Goal: Register for event/course

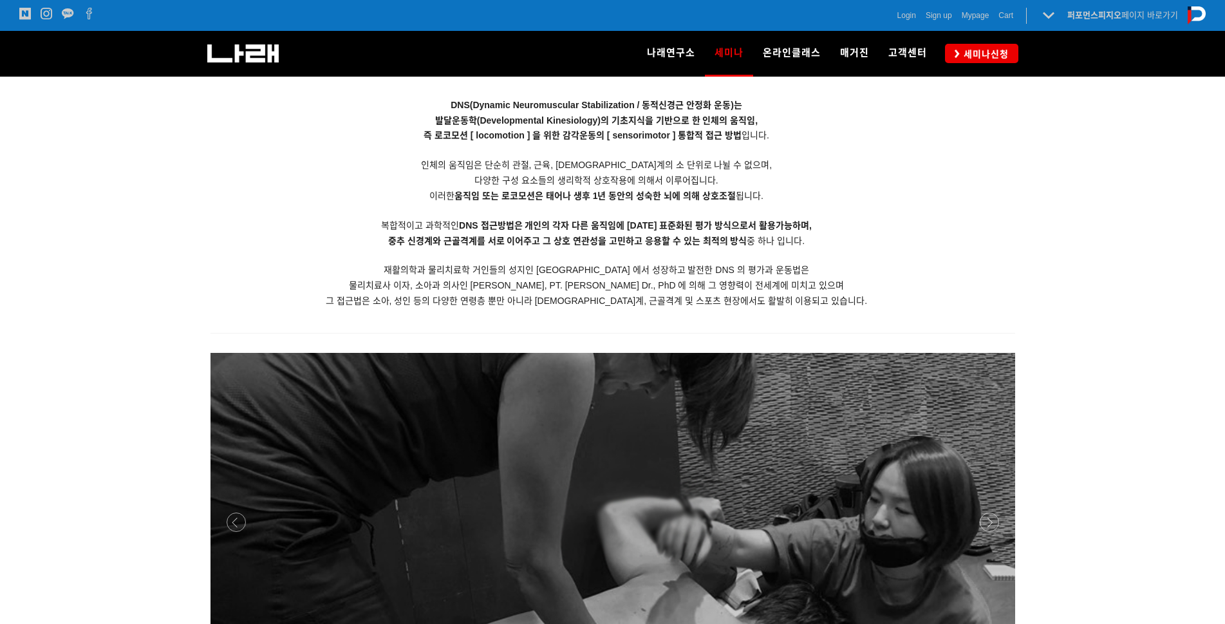
scroll to position [1258, 0]
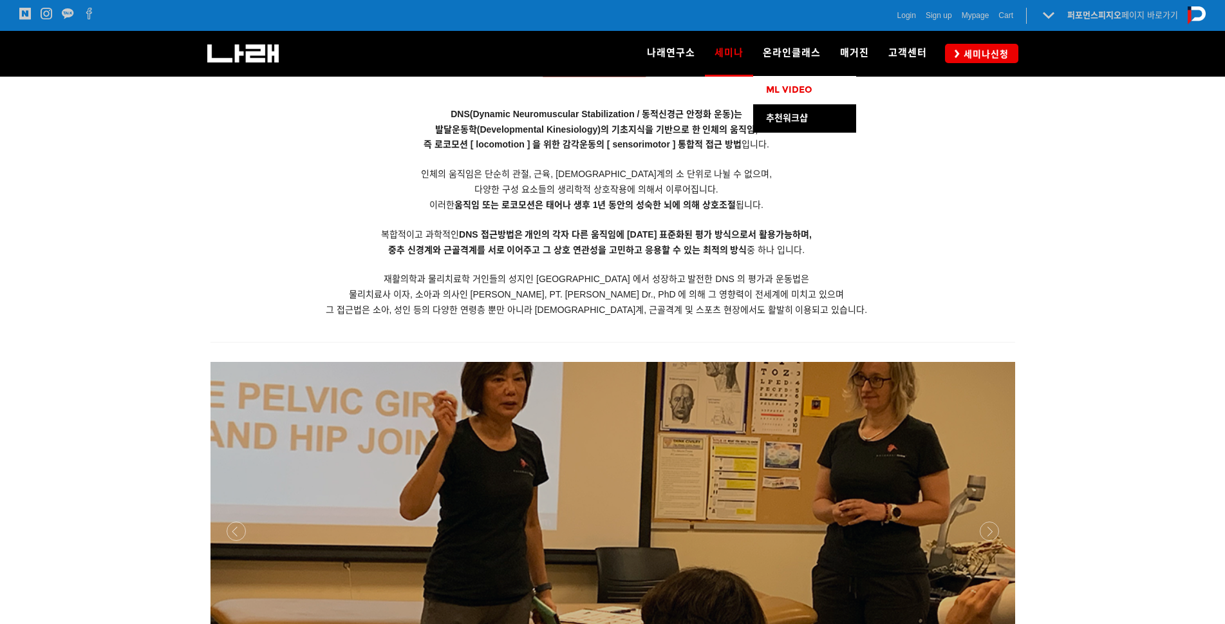
click at [790, 93] on span "ML VIDEO" at bounding box center [789, 89] width 46 height 11
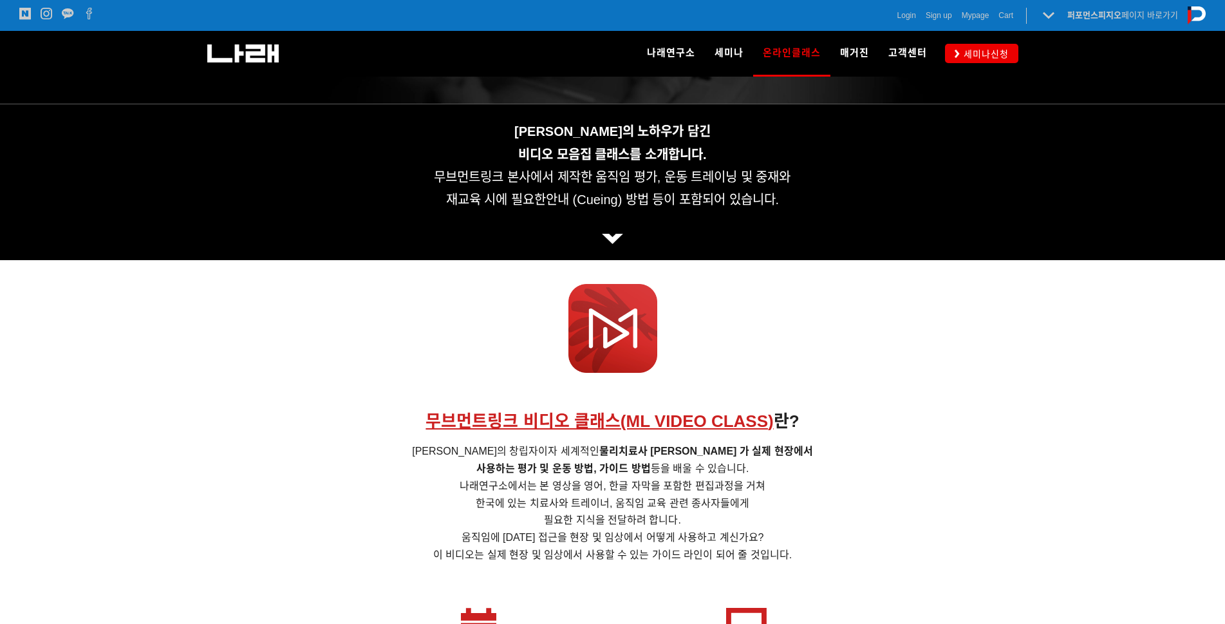
scroll to position [227, 0]
click at [986, 54] on span "세미나신청" at bounding box center [984, 54] width 49 height 13
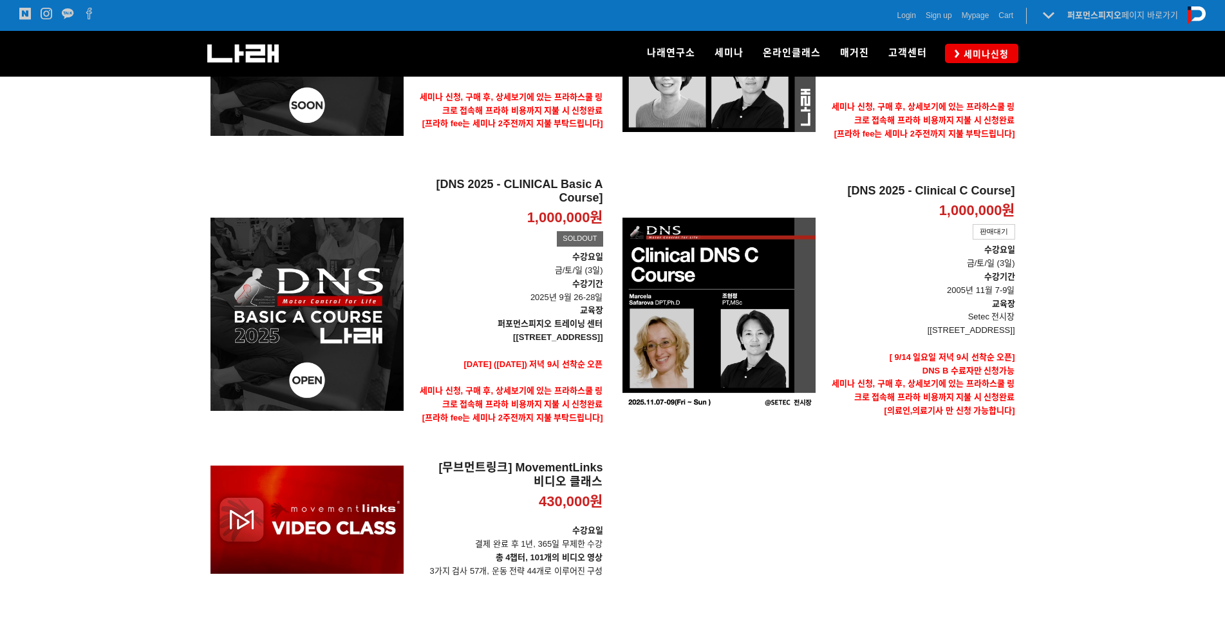
scroll to position [281, 0]
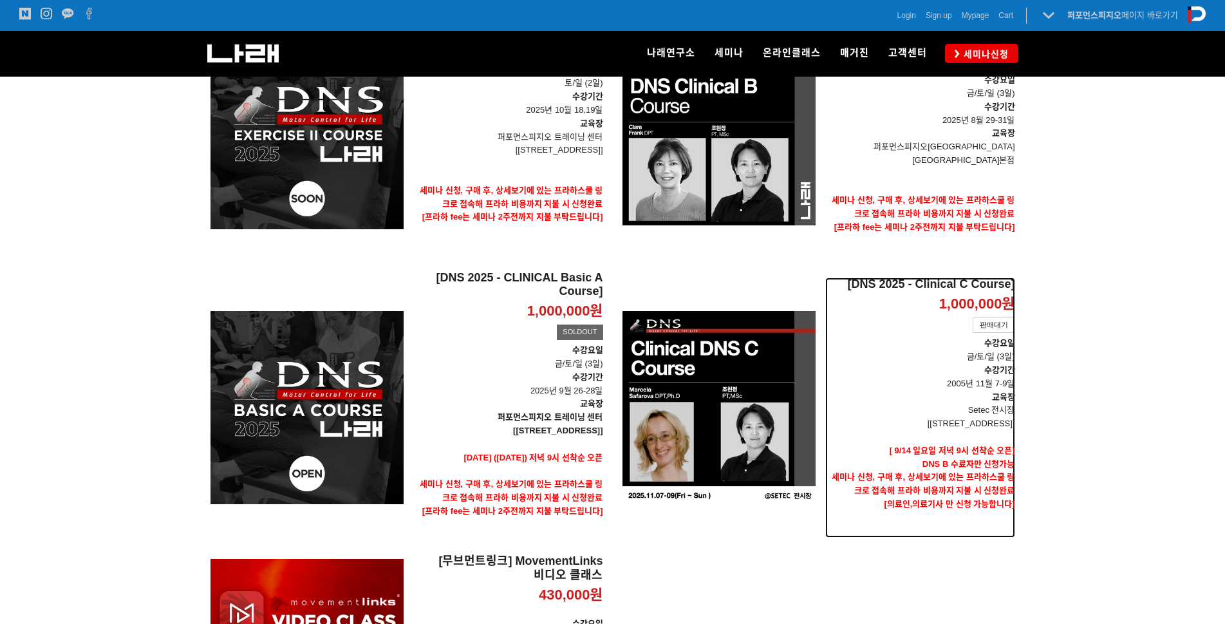
click at [874, 391] on p "교육장" at bounding box center [920, 398] width 190 height 14
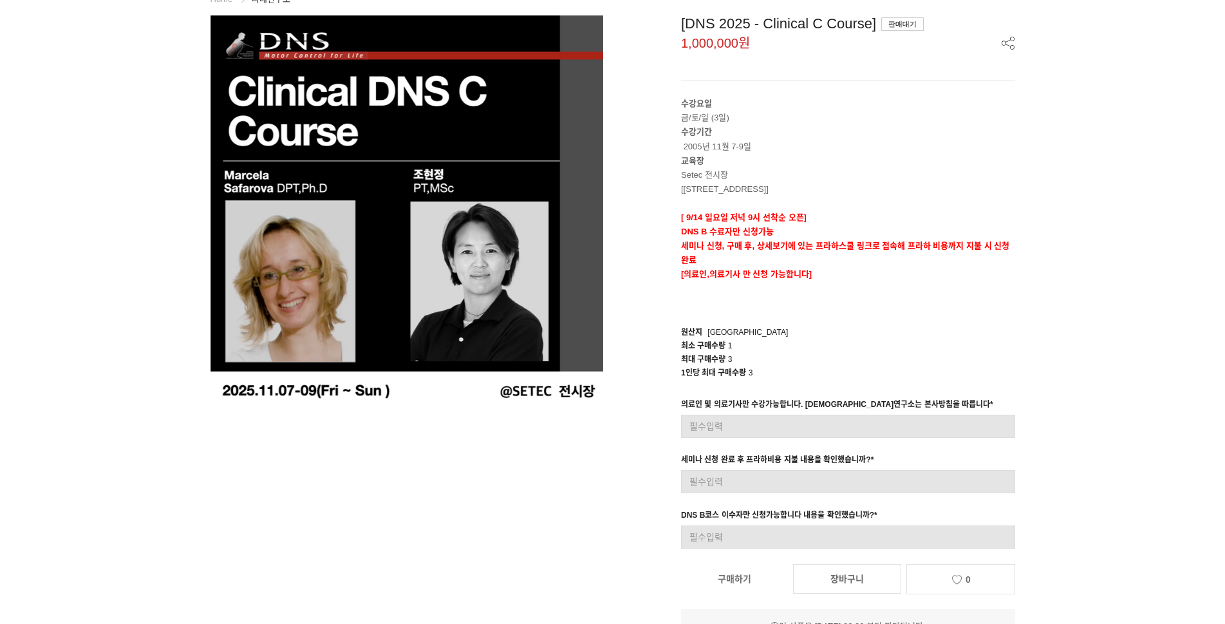
scroll to position [93, 0]
click at [721, 485] on input at bounding box center [848, 481] width 334 height 23
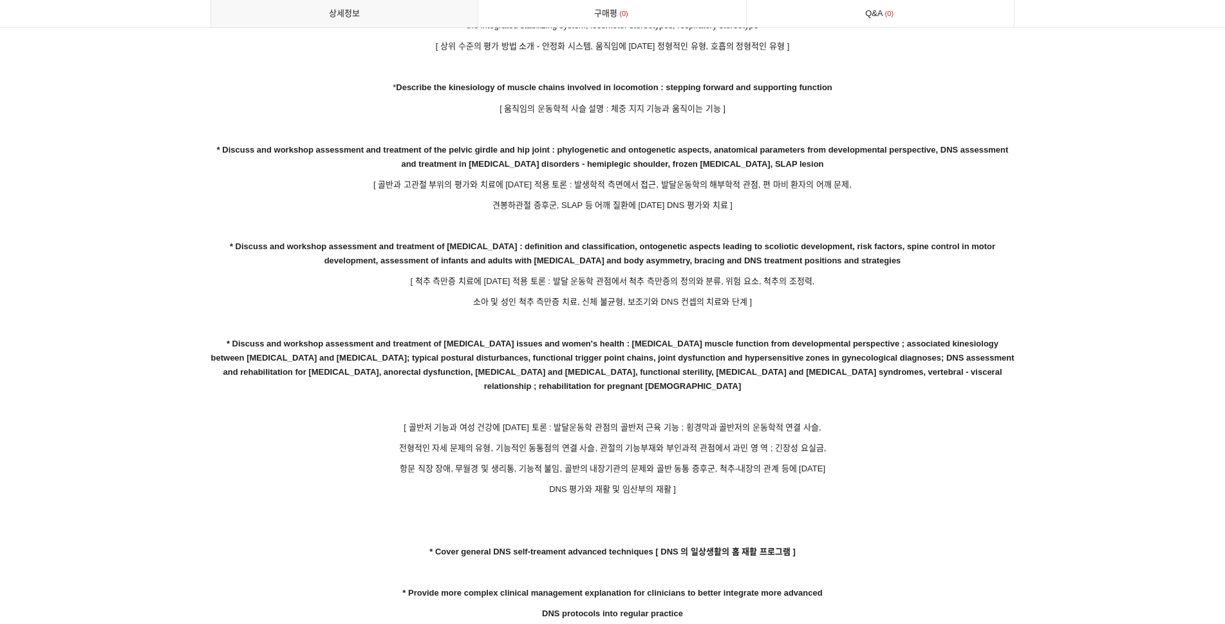
scroll to position [2058, 0]
click at [691, 295] on p "소아 및 성인 척추 측만증 치료, 신체 불균형, 보조기와 DNS 컨셉의 치료와 단계 ]" at bounding box center [612, 302] width 805 height 14
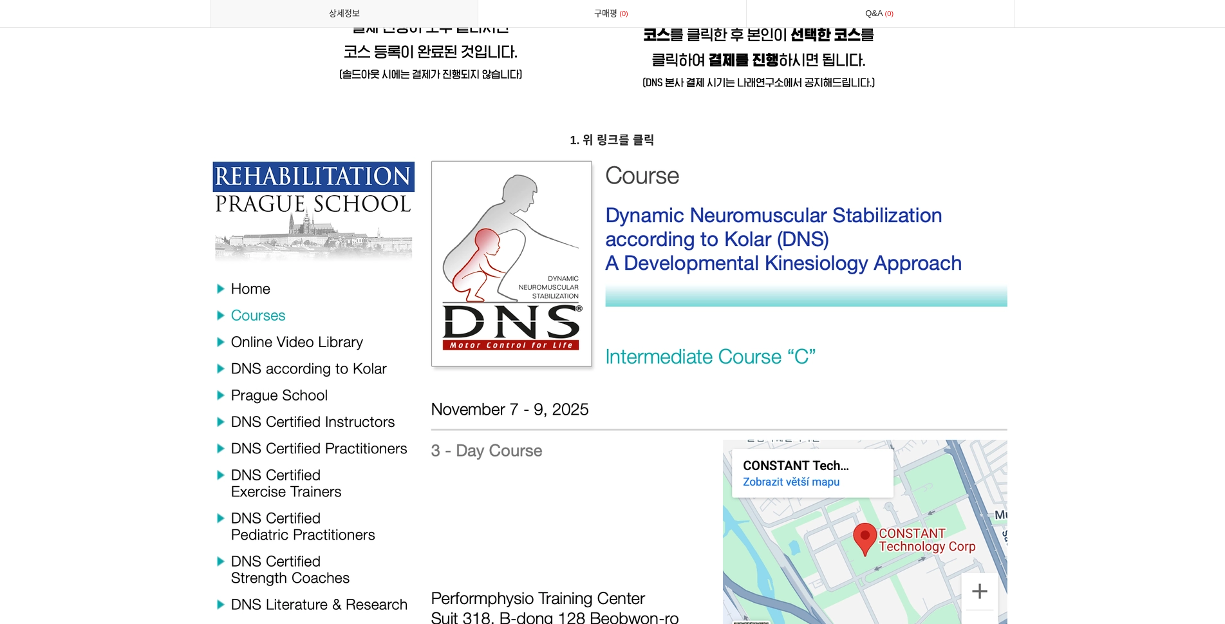
scroll to position [5520, 0]
